Goal: Information Seeking & Learning: Learn about a topic

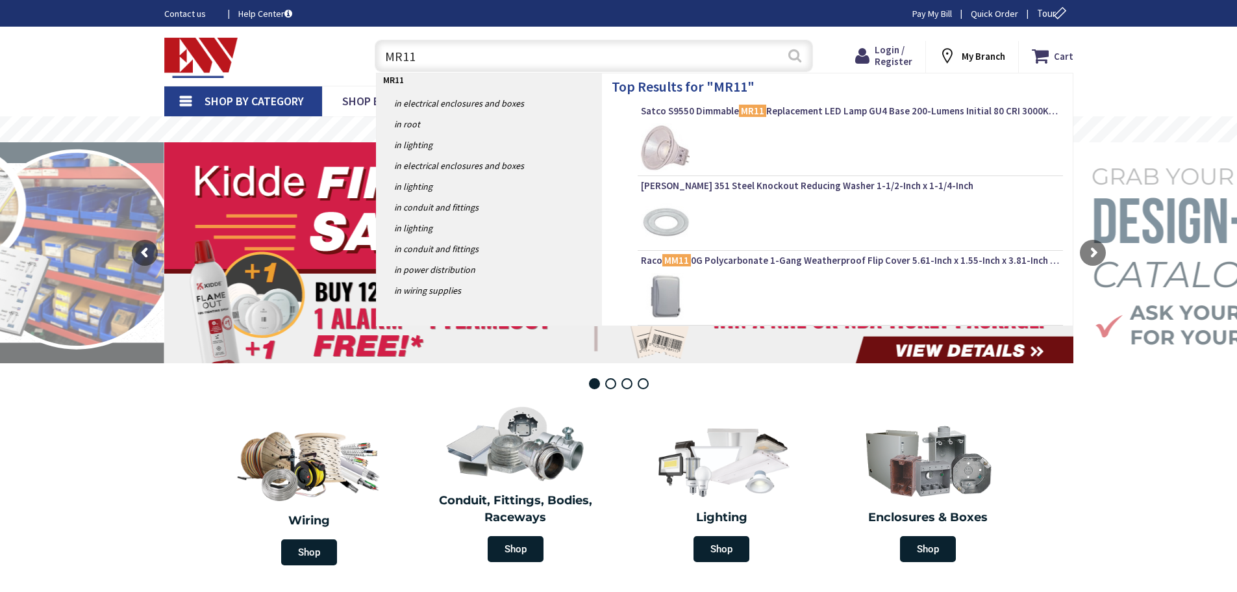
type input "MR11"
click at [796, 57] on button "Search" at bounding box center [795, 55] width 17 height 29
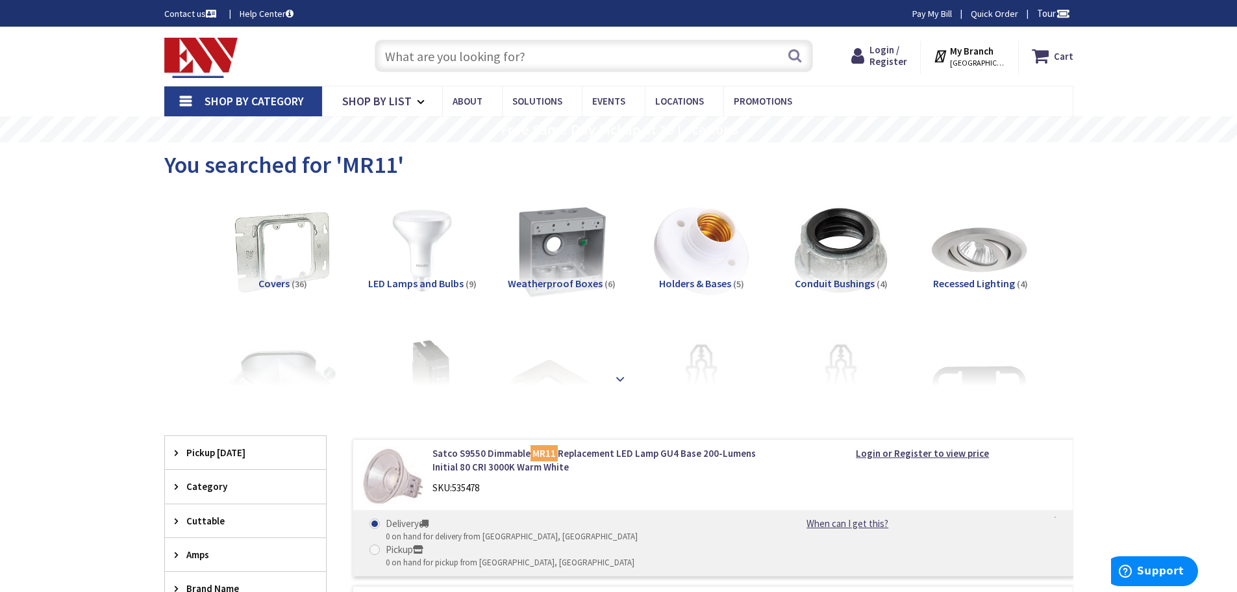
click at [622, 376] on strong at bounding box center [621, 379] width 16 height 14
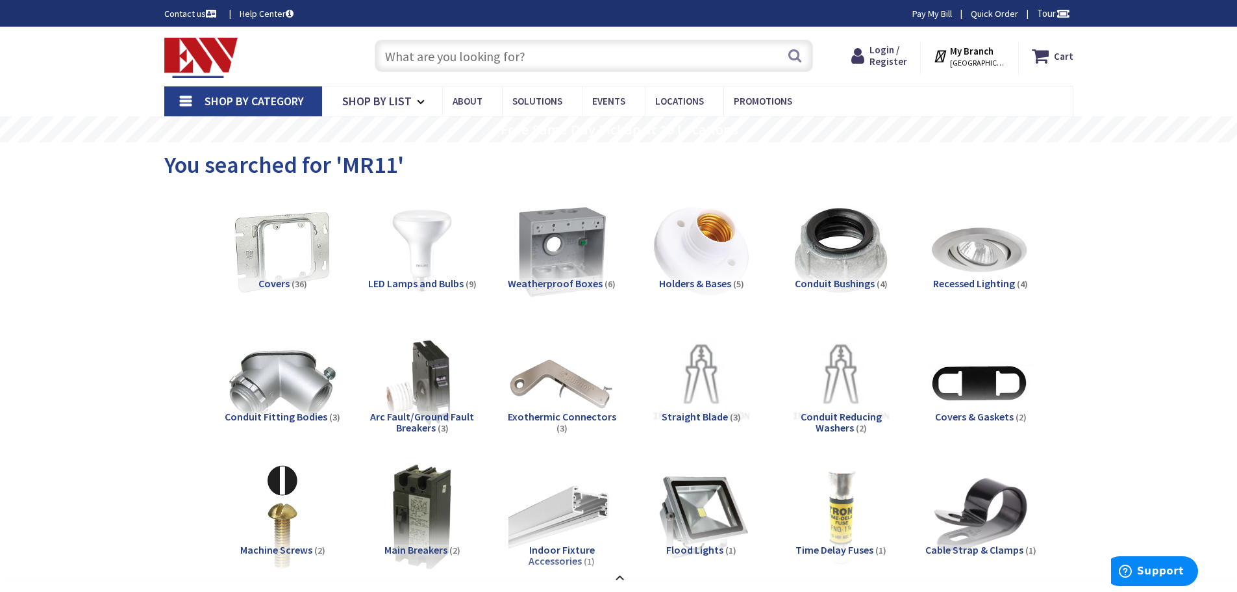
click at [434, 283] on span "LED Lamps and Bulbs" at bounding box center [415, 283] width 95 height 13
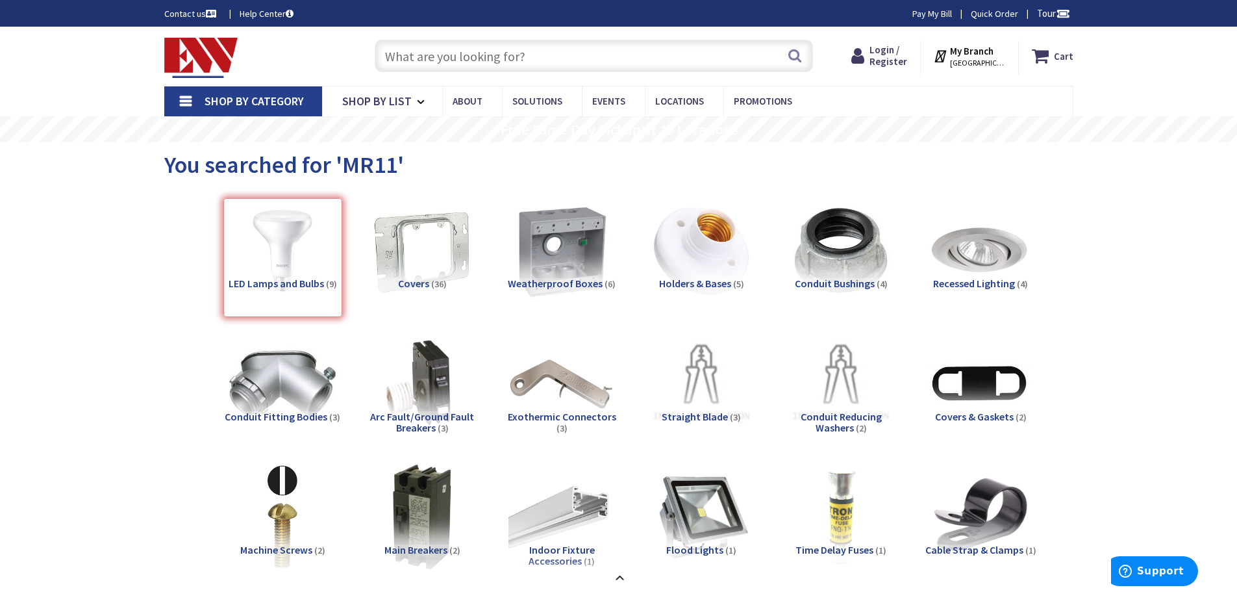
click at [298, 259] on div "LED Lamps and Bulbs (9)" at bounding box center [282, 257] width 119 height 119
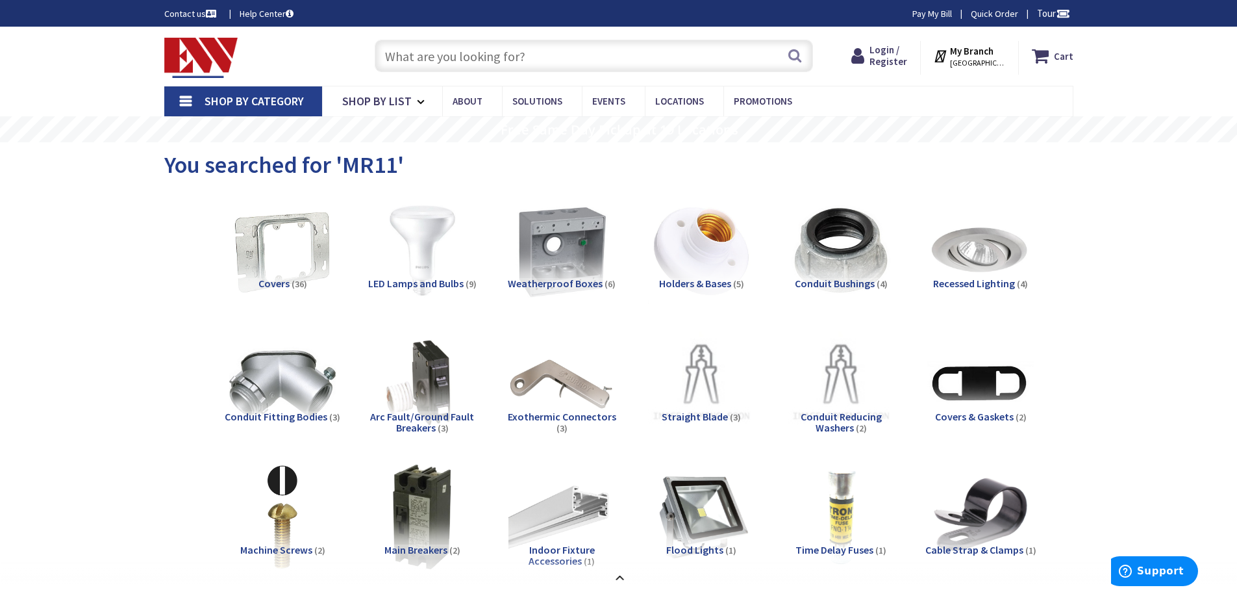
click at [416, 260] on img at bounding box center [422, 251] width 118 height 118
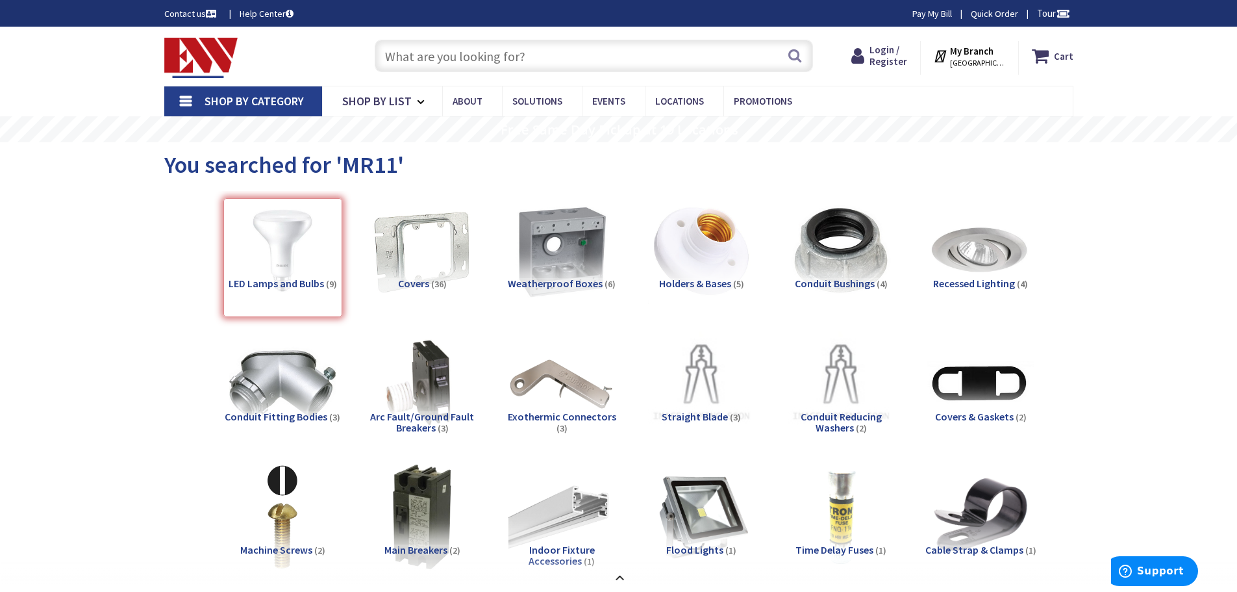
click at [192, 102] on link "Shop By Category" at bounding box center [243, 101] width 158 height 30
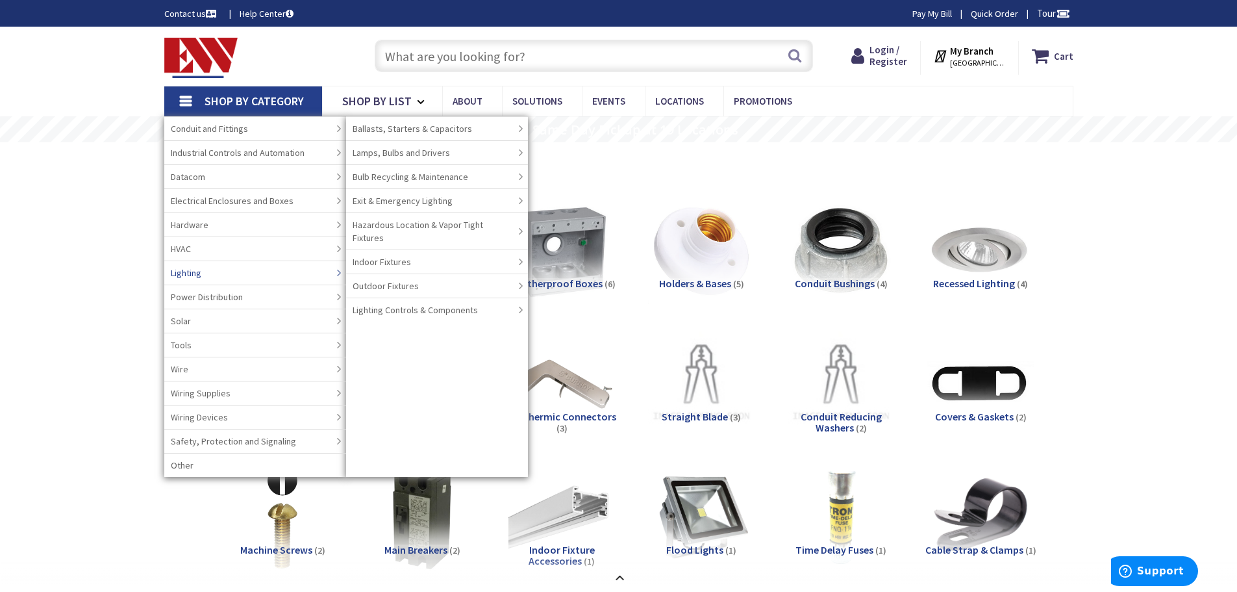
click at [215, 273] on link "Lighting" at bounding box center [255, 272] width 182 height 24
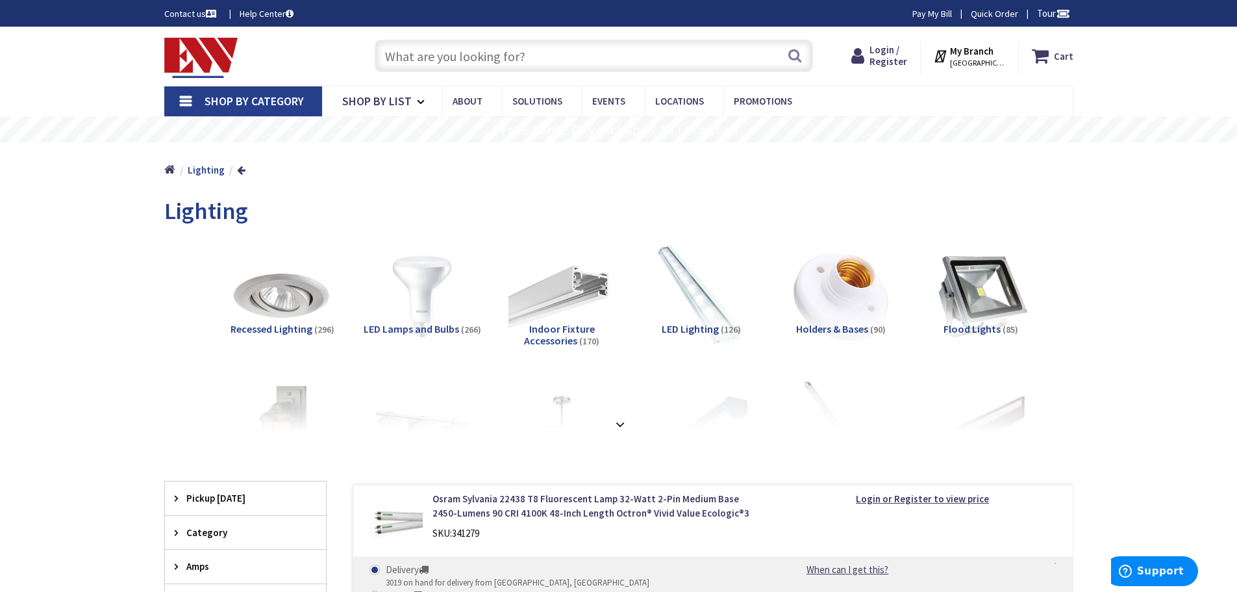
click at [436, 329] on span "LED Lamps and Bulbs" at bounding box center [411, 328] width 95 height 13
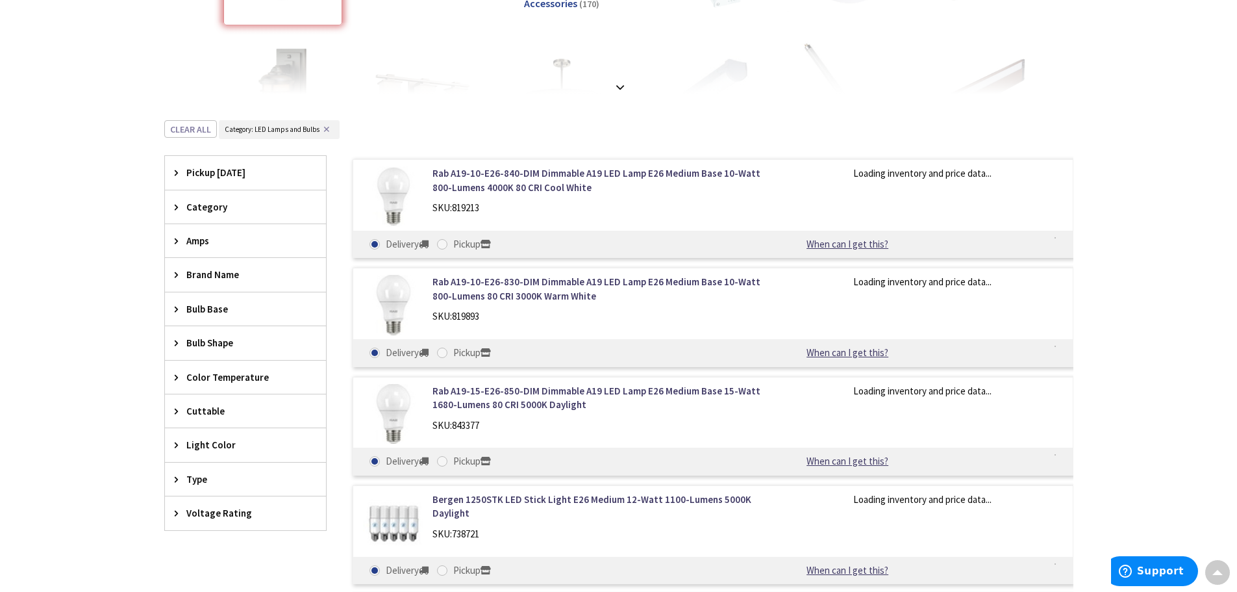
scroll to position [327, 0]
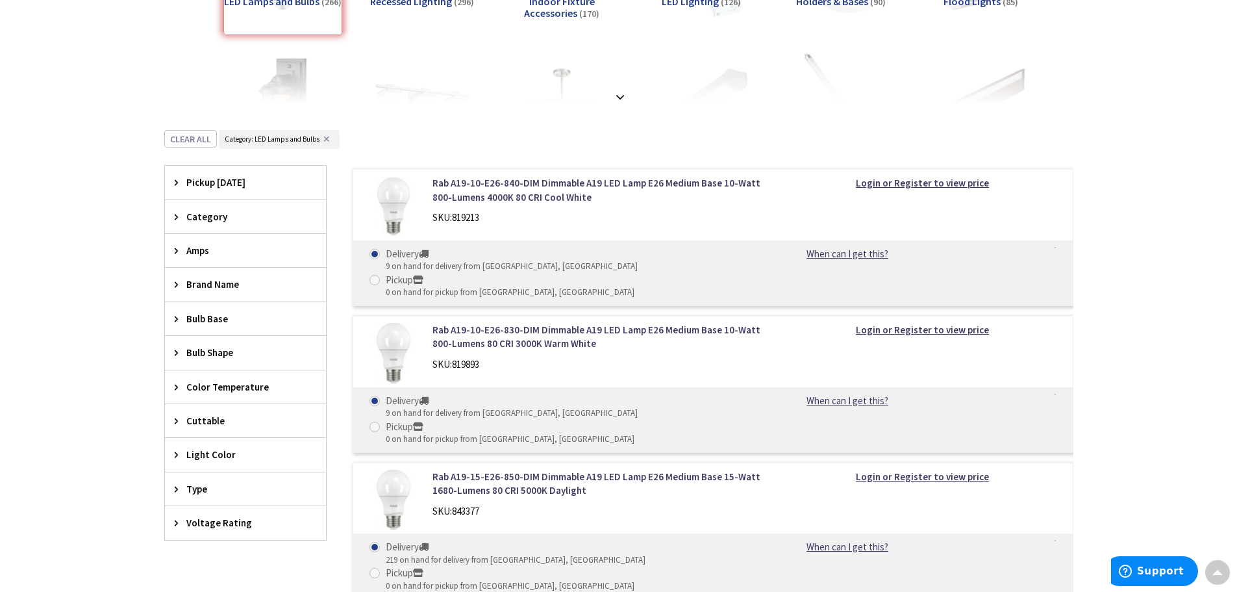
click at [214, 355] on span "Bulb Shape" at bounding box center [239, 353] width 106 height 14
click at [208, 512] on button "Show more" at bounding box center [245, 511] width 161 height 22
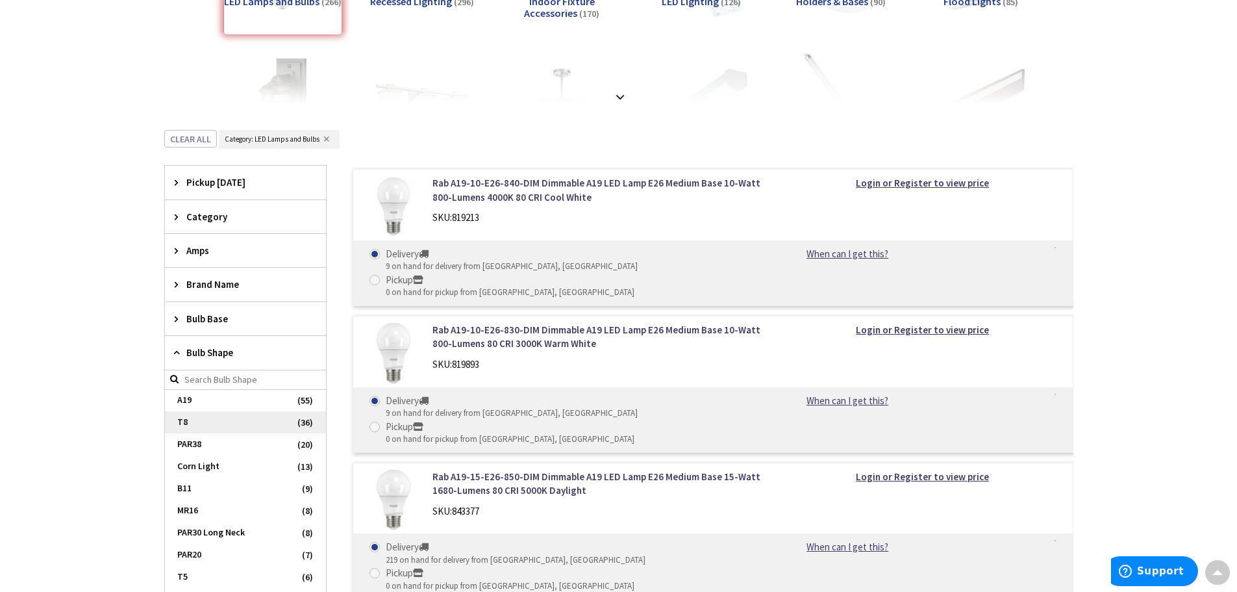
scroll to position [0, 0]
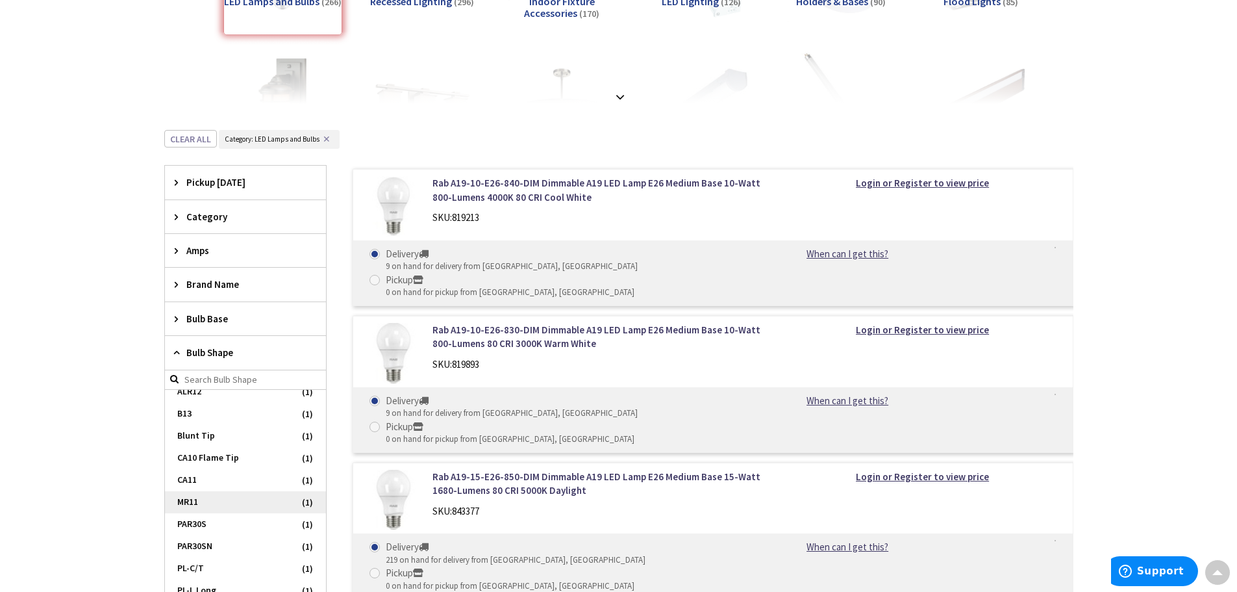
click at [212, 502] on span "MR11" at bounding box center [245, 502] width 161 height 22
